Goal: Navigation & Orientation: Find specific page/section

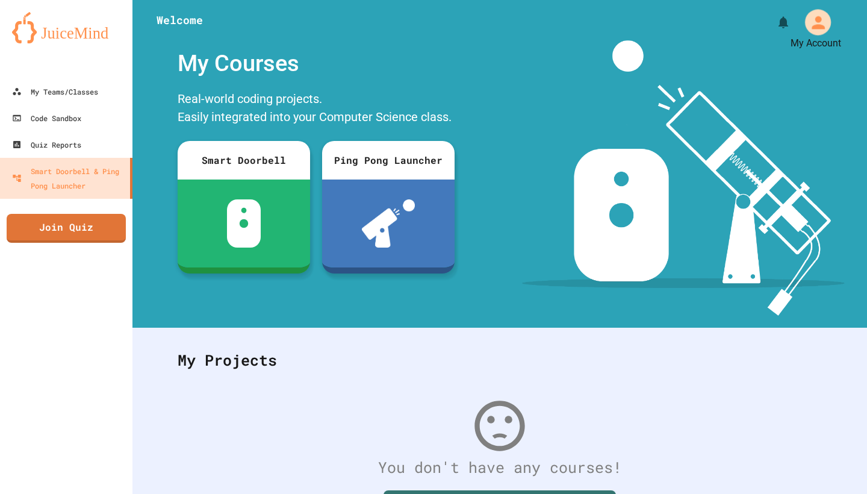
click at [808, 21] on icon "My Account" at bounding box center [817, 22] width 19 height 19
click at [545, 493] on div at bounding box center [433, 494] width 867 height 0
click at [76, 90] on div "My Teams/Classes" at bounding box center [54, 91] width 88 height 15
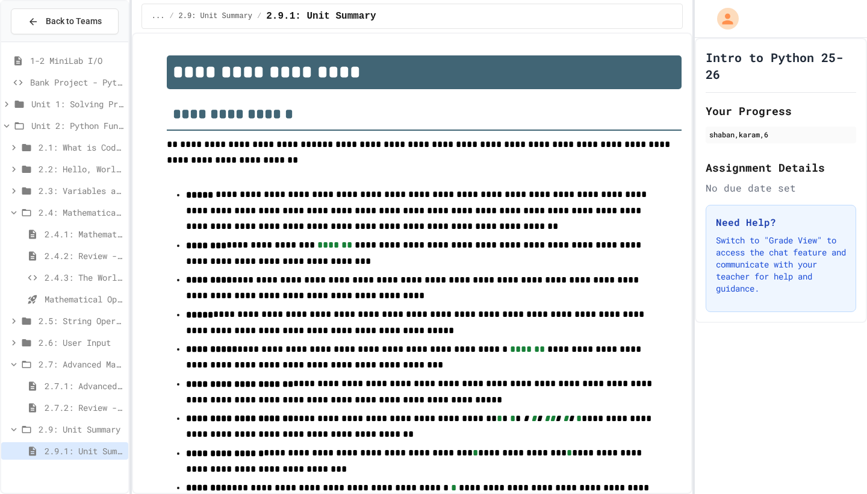
scroll to position [1218, 0]
